Goal: Ask a question

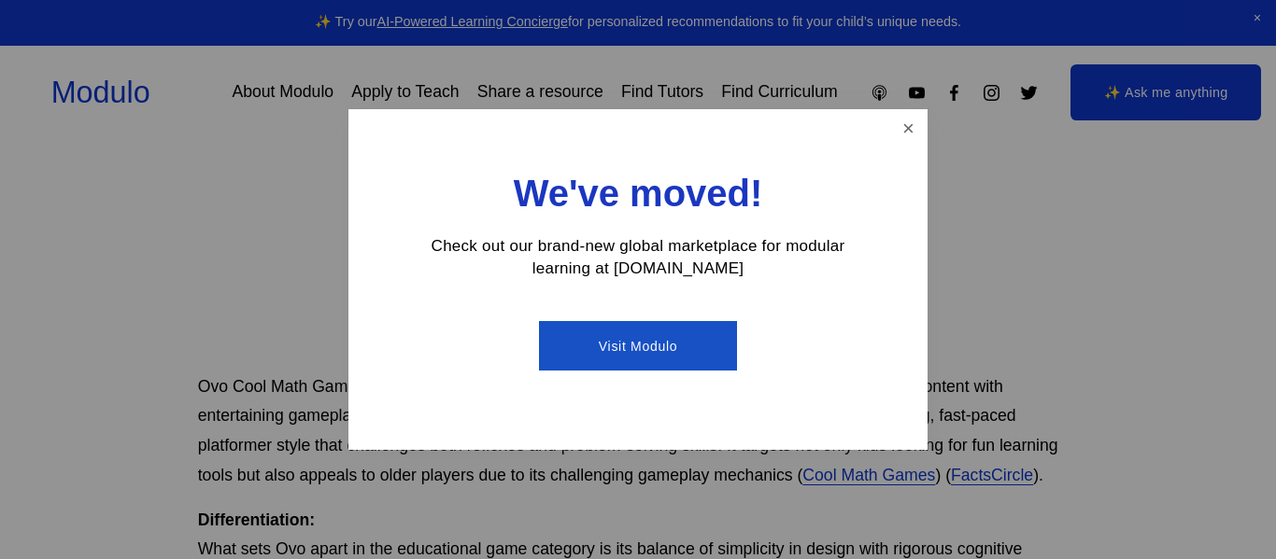
scroll to position [500, 0]
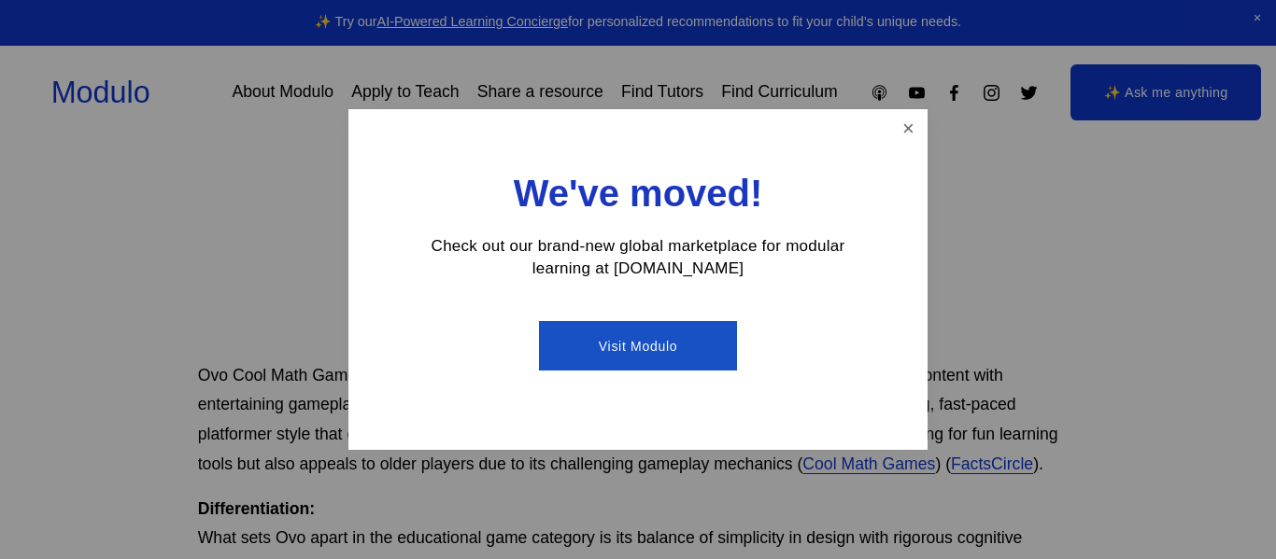
click at [863, 129] on div "We've moved! Check out our brand-new global marketplace for modular learning at…" at bounding box center [637, 279] width 579 height 341
click at [900, 127] on link "Close" at bounding box center [908, 128] width 33 height 33
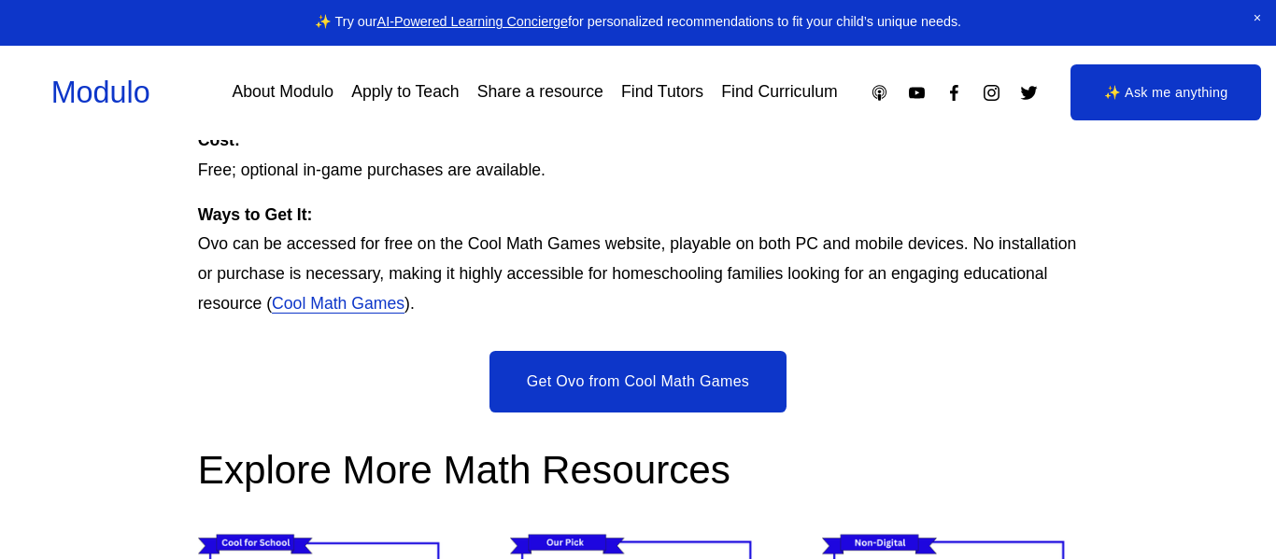
scroll to position [3635, 0]
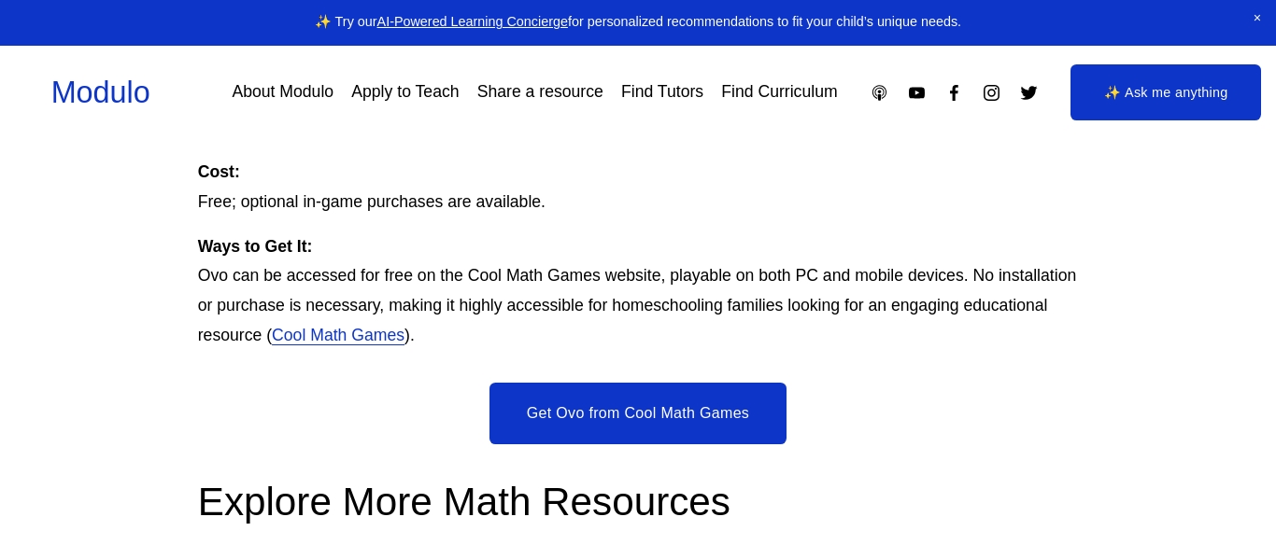
click at [564, 444] on link "Get Ovo from Cool Math Games" at bounding box center [637, 414] width 297 height 62
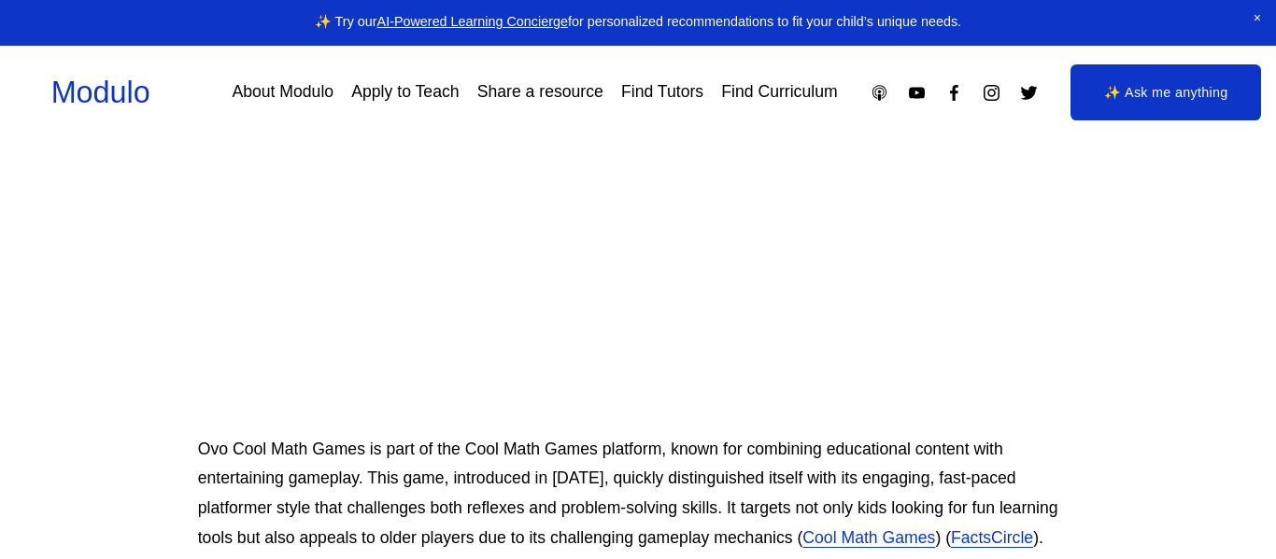
scroll to position [0, 0]
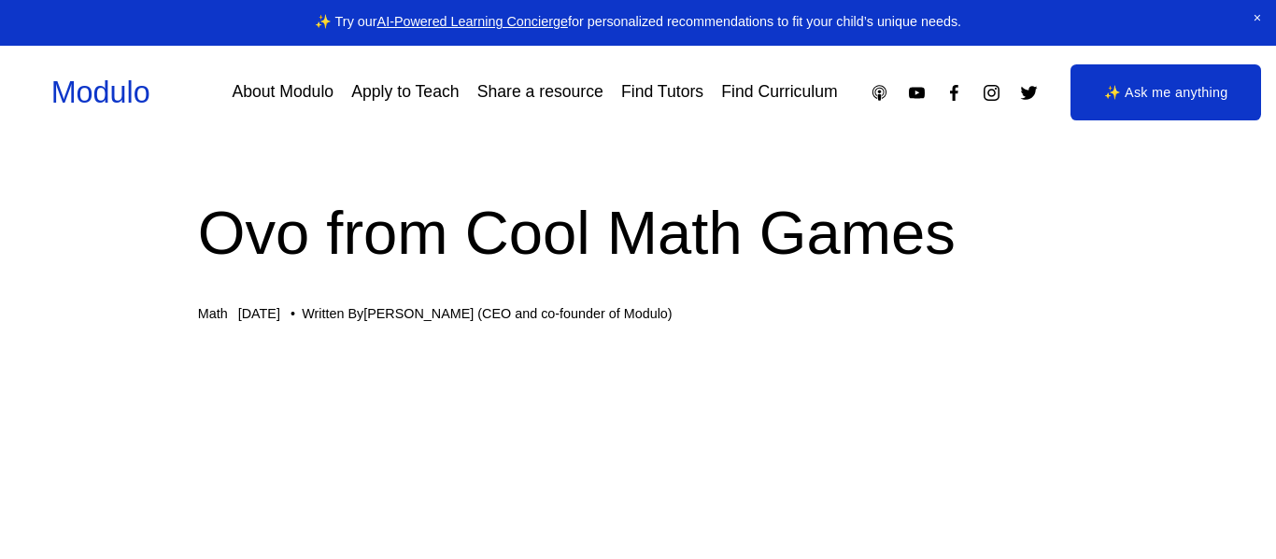
click at [1165, 100] on link "✨ Ask me anything" at bounding box center [1165, 92] width 191 height 56
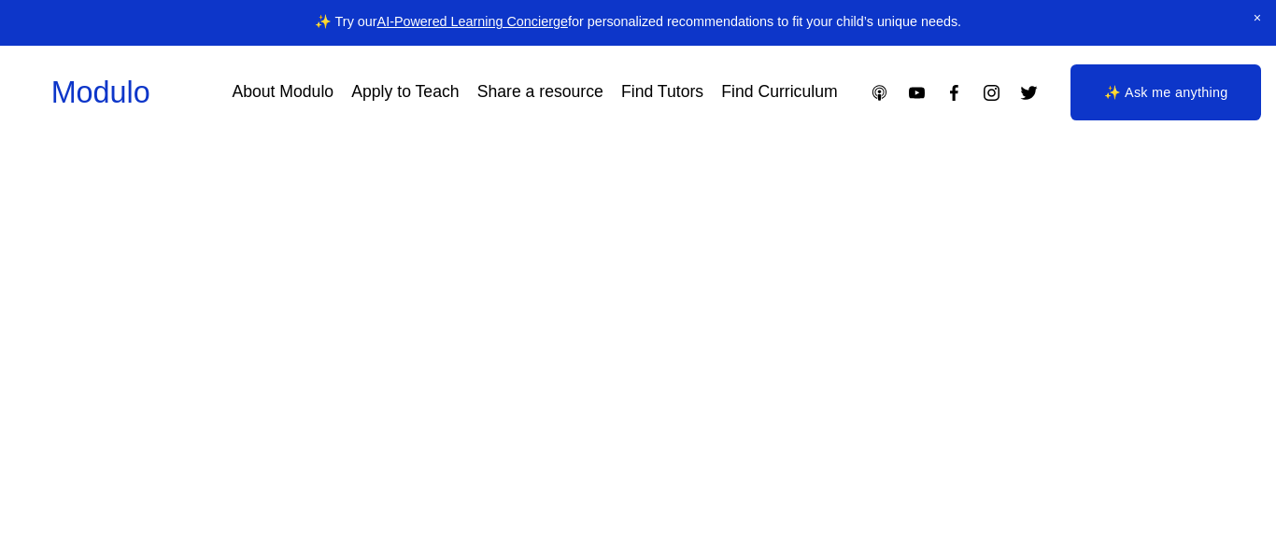
click at [460, 269] on div at bounding box center [612, 361] width 1025 height 274
